Goal: Register for event/course

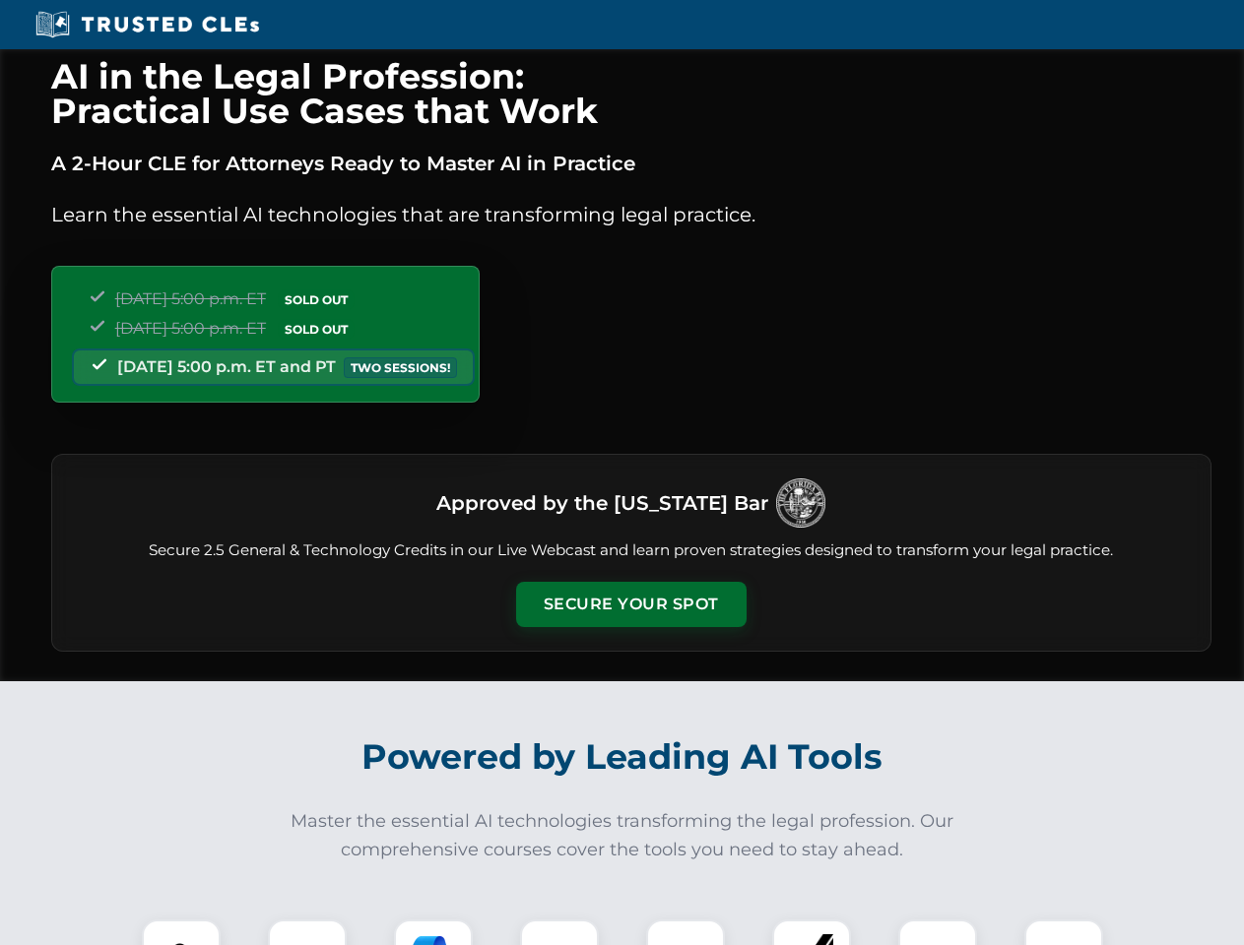
click at [630, 605] on button "Secure Your Spot" at bounding box center [631, 604] width 230 height 45
click at [181, 933] on img at bounding box center [181, 959] width 57 height 57
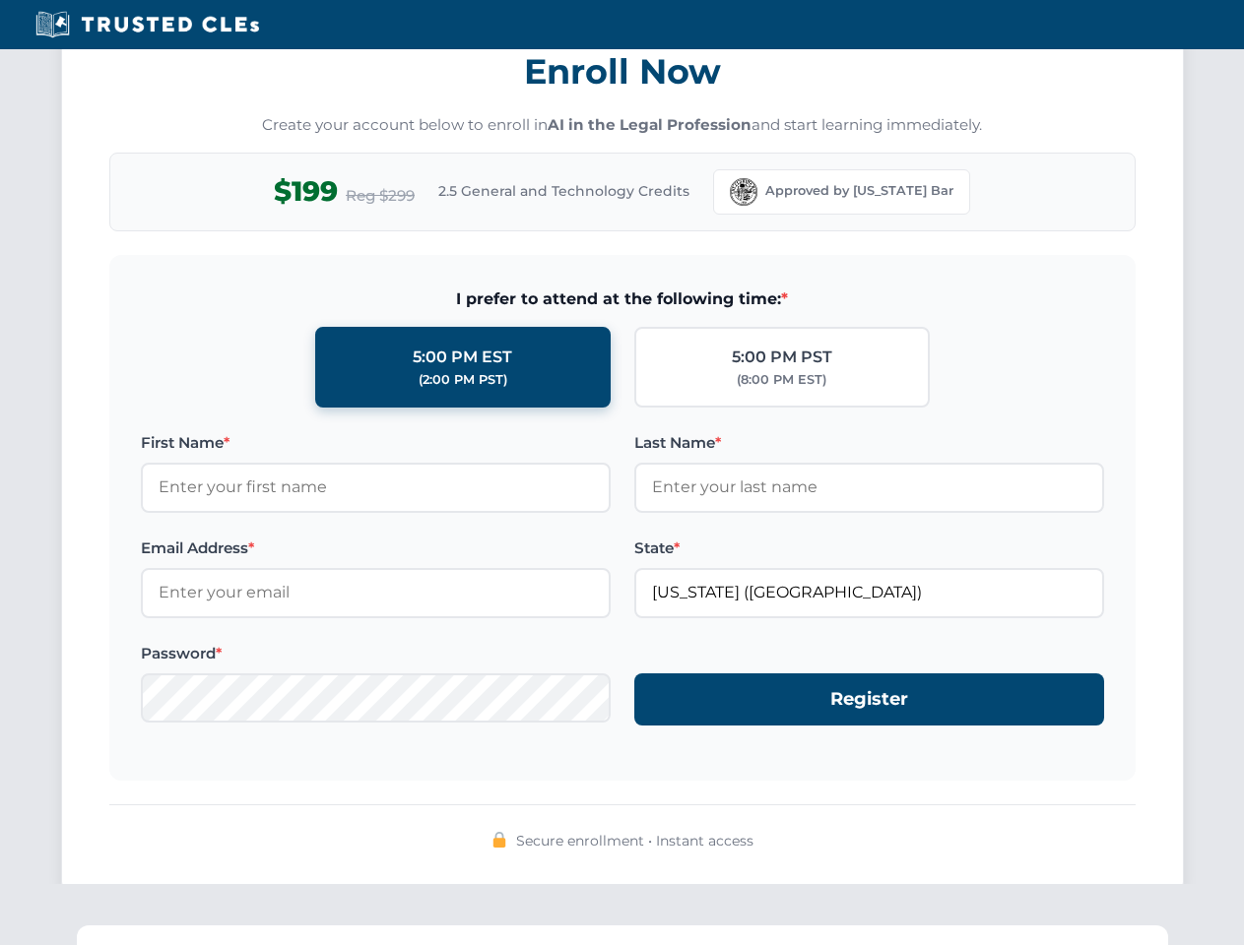
scroll to position [1933, 0]
